Goal: Information Seeking & Learning: Learn about a topic

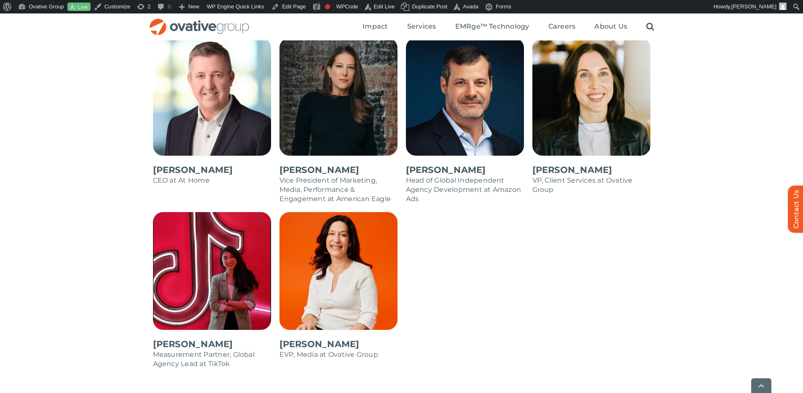
scroll to position [872, 0]
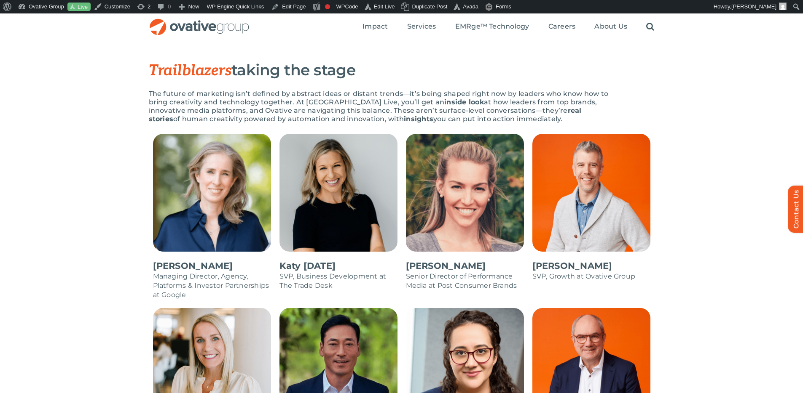
scroll to position [406, 0]
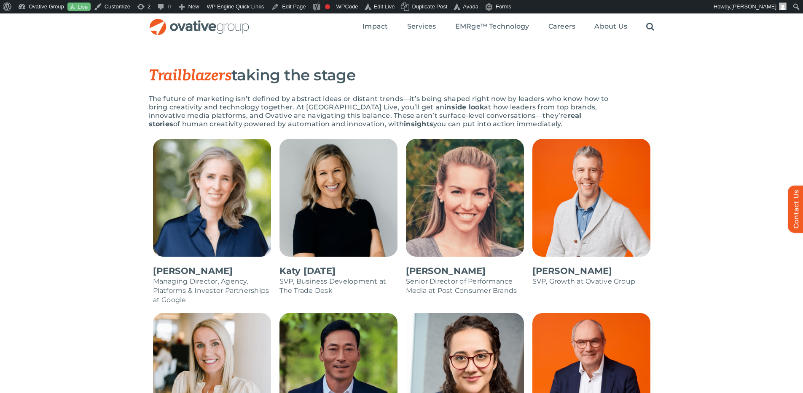
click at [670, 95] on div "Trailblazers taking the stage The future of marketing isn’t defined by abstract…" at bounding box center [401, 103] width 803 height 72
click at [730, 109] on div "Trailblazers taking the stage The future of marketing isn’t defined by abstract…" at bounding box center [401, 103] width 803 height 72
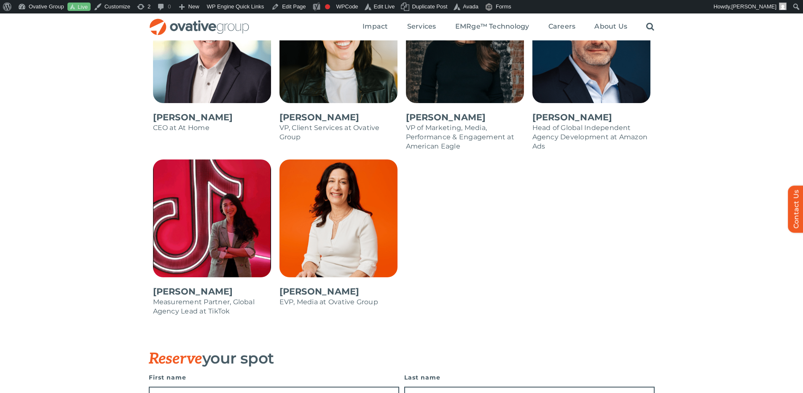
scroll to position [872, 0]
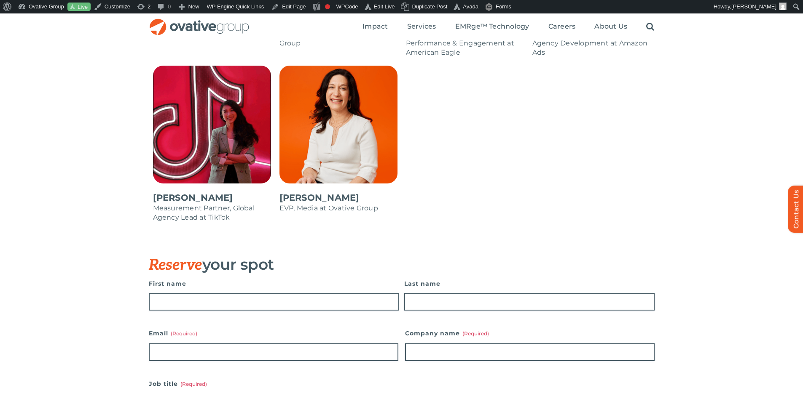
scroll to position [910, 0]
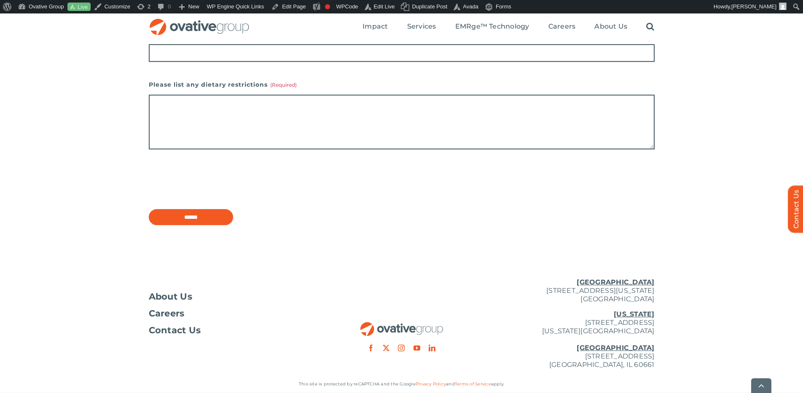
scroll to position [1345, 0]
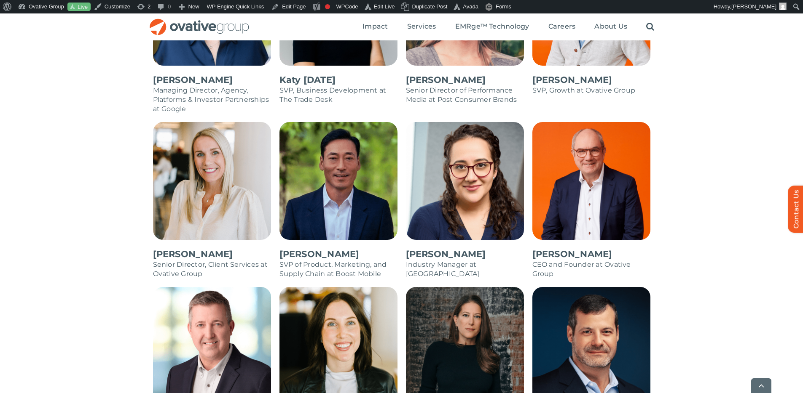
scroll to position [574, 0]
click at [436, 164] on img at bounding box center [465, 181] width 118 height 118
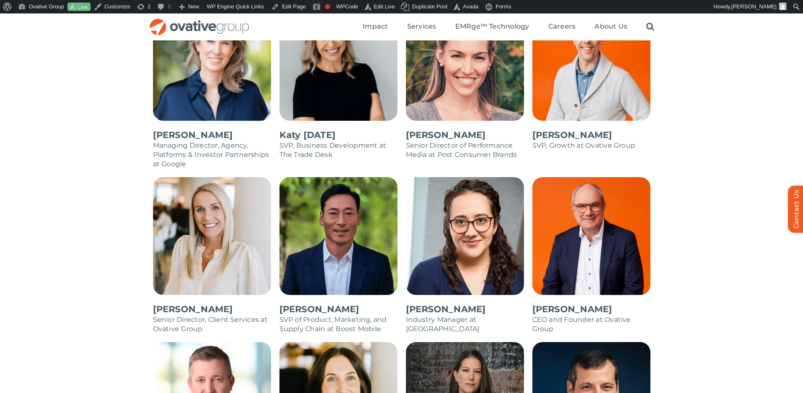
scroll to position [500, 0]
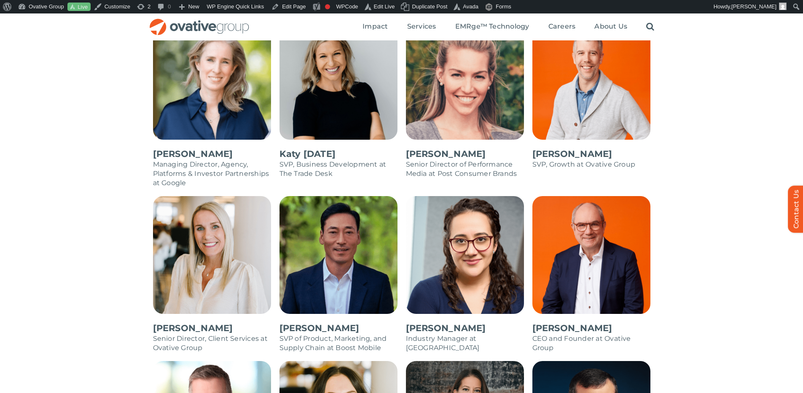
click at [477, 95] on img at bounding box center [465, 81] width 118 height 118
click at [344, 88] on img at bounding box center [338, 81] width 118 height 118
click at [210, 95] on img at bounding box center [212, 81] width 118 height 118
click at [207, 212] on img at bounding box center [212, 255] width 118 height 118
click at [399, 237] on div "Sean Lee SVP of Product, Marketing, and Supply Chain at Boost Mobile" at bounding box center [338, 278] width 126 height 165
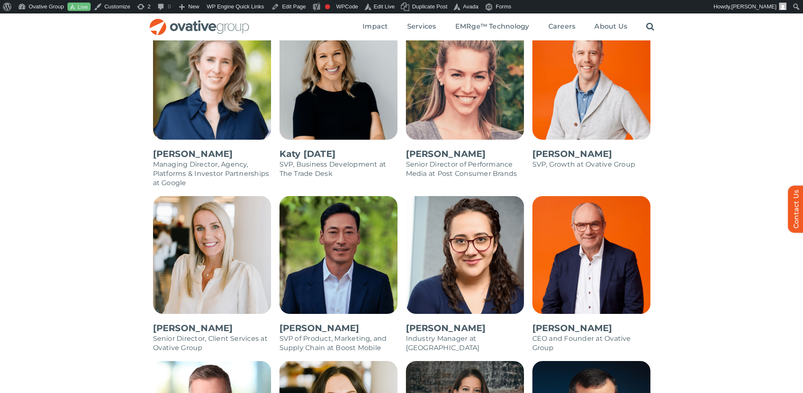
click at [605, 232] on img at bounding box center [591, 255] width 118 height 118
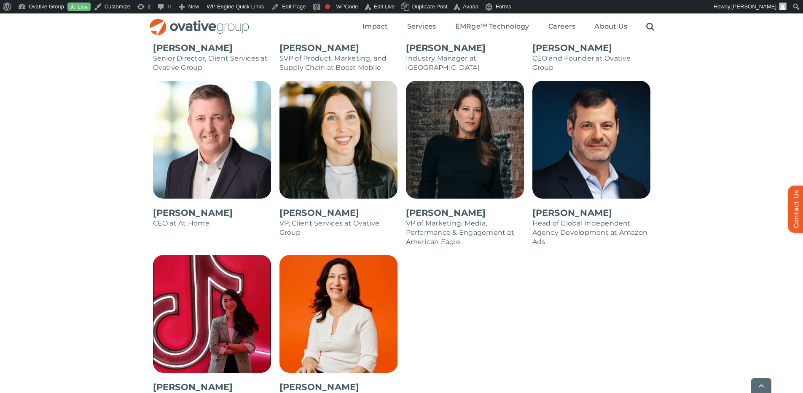
scroll to position [784, 0]
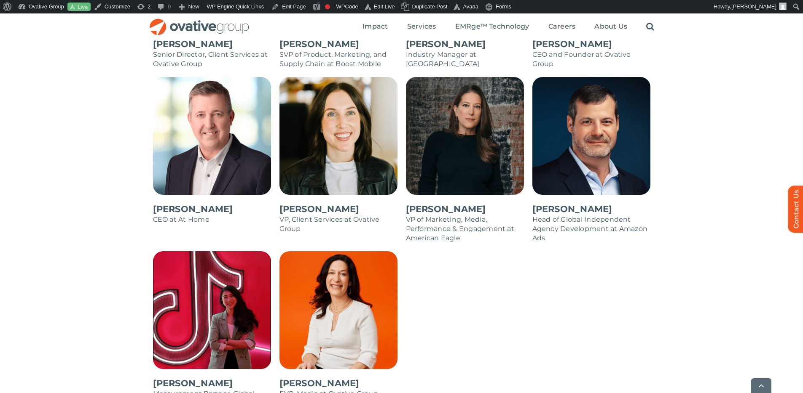
click at [365, 301] on img at bounding box center [338, 311] width 118 height 118
click at [221, 307] on img at bounding box center [212, 311] width 118 height 118
click at [219, 141] on img at bounding box center [212, 136] width 118 height 118
click at [543, 123] on img at bounding box center [591, 136] width 118 height 118
click at [232, 136] on img at bounding box center [212, 136] width 118 height 118
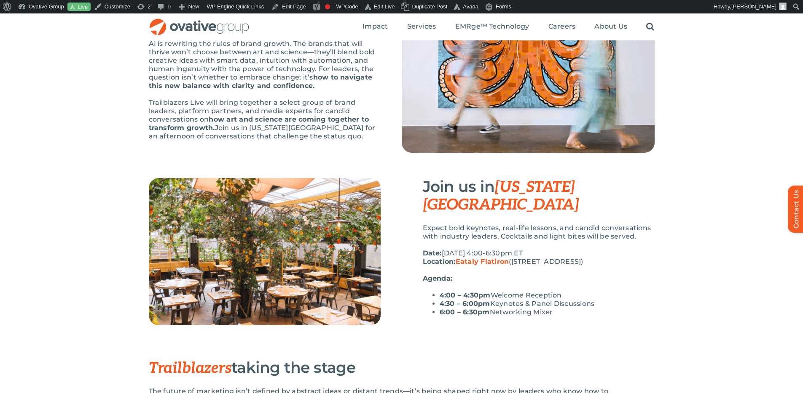
scroll to position [89, 0]
